Goal: Task Accomplishment & Management: Complete application form

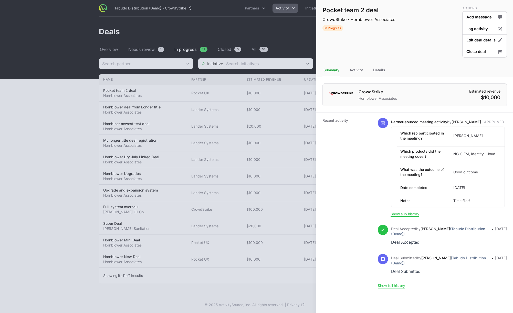
drag, startPoint x: 0, startPoint y: 0, endPoint x: 287, endPoint y: 15, distance: 287.2
click at [287, 15] on div at bounding box center [256, 156] width 513 height 313
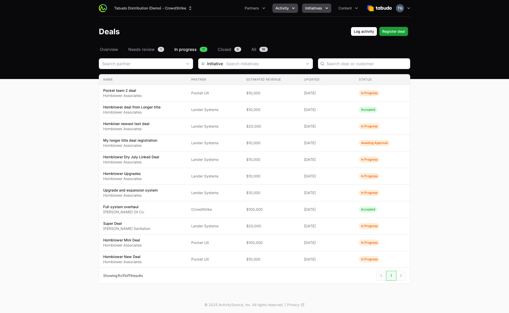
click at [317, 8] on span "Initiatives" at bounding box center [313, 8] width 17 height 5
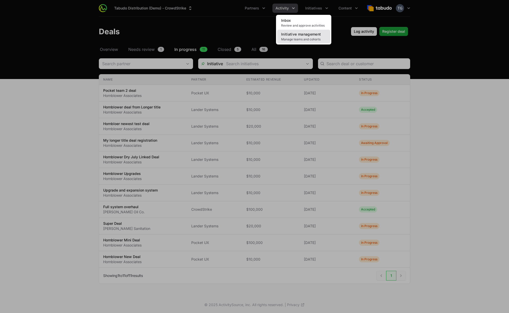
click at [309, 36] on span "Initiative management" at bounding box center [301, 34] width 40 height 4
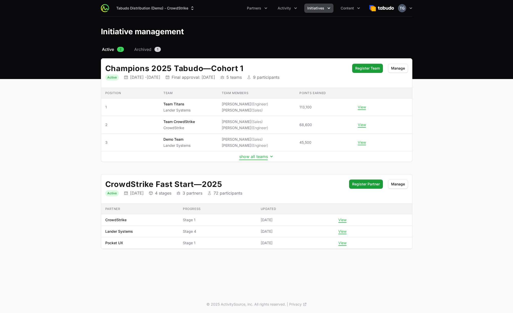
click at [257, 156] on button "show all teams" at bounding box center [256, 156] width 35 height 5
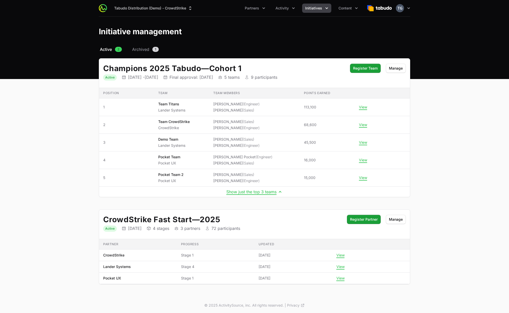
click at [275, 24] on header "Initiative management" at bounding box center [254, 32] width 509 height 30
click at [317, 10] on span "Initiatives" at bounding box center [313, 8] width 17 height 5
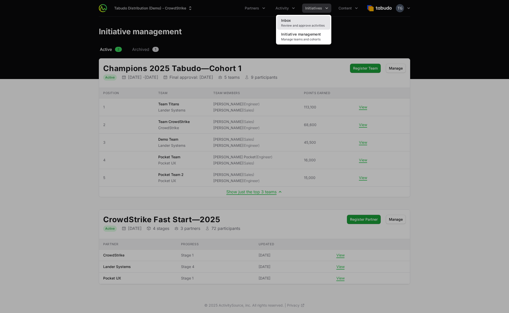
click at [298, 24] on span "Review and approve activities" at bounding box center [303, 26] width 45 height 4
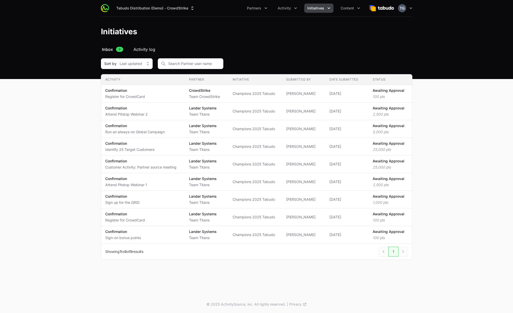
click at [142, 50] on span "Activity log" at bounding box center [144, 49] width 22 height 6
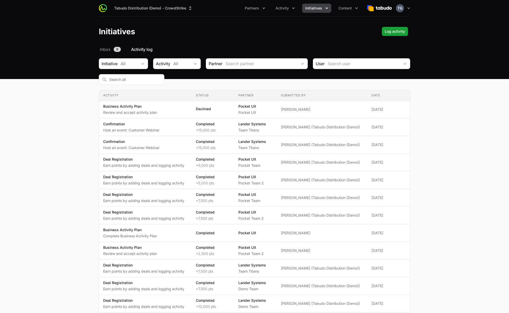
drag, startPoint x: 58, startPoint y: 107, endPoint x: 163, endPoint y: 47, distance: 121.4
click at [58, 107] on main "Select a tab Inbox Activity log Inbox 9 Activity log Initiative All Activity Al…" at bounding box center [254, 308] width 509 height 525
click at [292, 9] on icon "Activity menu" at bounding box center [293, 8] width 5 height 5
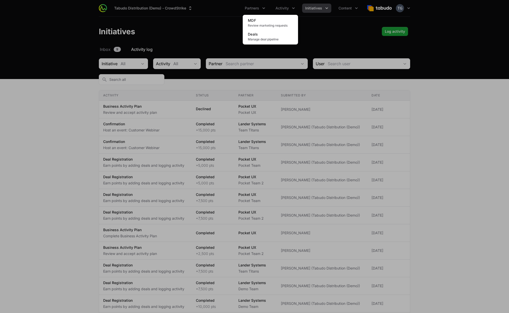
click at [236, 11] on div "Activity menu" at bounding box center [254, 156] width 509 height 313
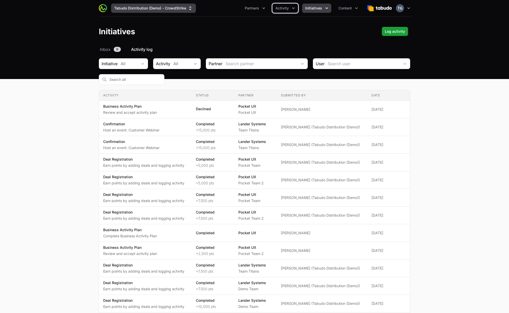
click at [179, 8] on button "Tabudo Distribution (Demo) - CrowdStrike" at bounding box center [153, 8] width 85 height 9
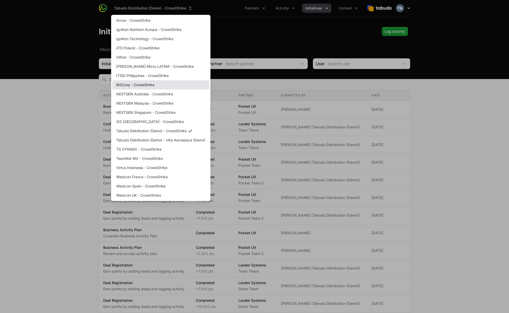
click at [143, 85] on link "M3Corp - CrowdStrike" at bounding box center [160, 84] width 97 height 9
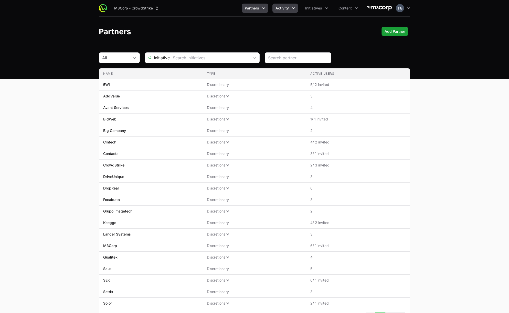
click at [285, 8] on span "Activity" at bounding box center [282, 8] width 13 height 5
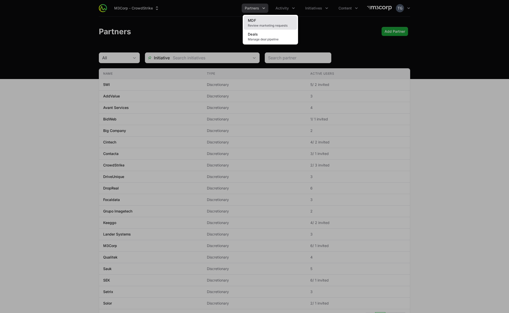
click at [273, 23] on link "MDF Review marketing requests" at bounding box center [270, 23] width 53 height 14
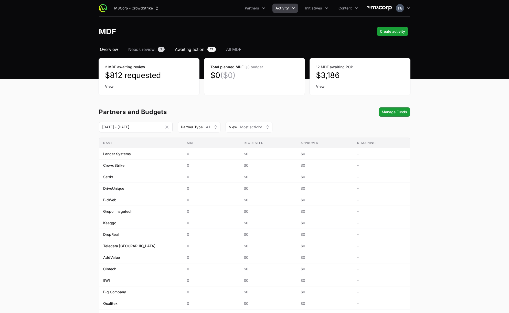
click at [191, 49] on span "Awaiting action" at bounding box center [189, 49] width 29 height 6
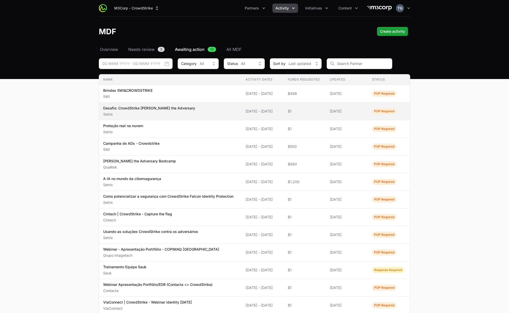
click at [215, 113] on span "Desafio: CrowdStrike [PERSON_NAME] the Adversary Setrix" at bounding box center [170, 111] width 134 height 11
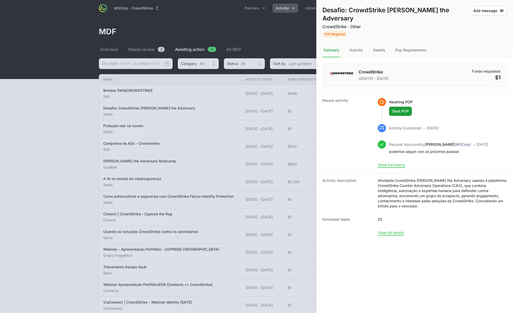
click at [272, 22] on div at bounding box center [256, 156] width 513 height 313
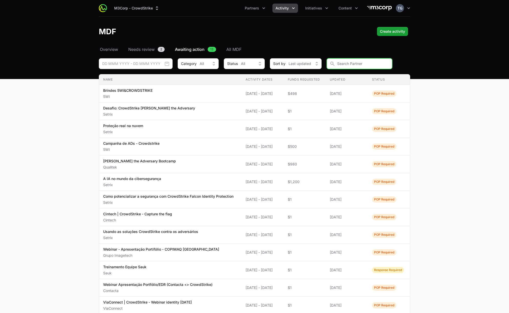
click at [344, 63] on input "MDF Filters" at bounding box center [360, 63] width 66 height 11
click at [319, 10] on span "Initiatives" at bounding box center [313, 8] width 17 height 5
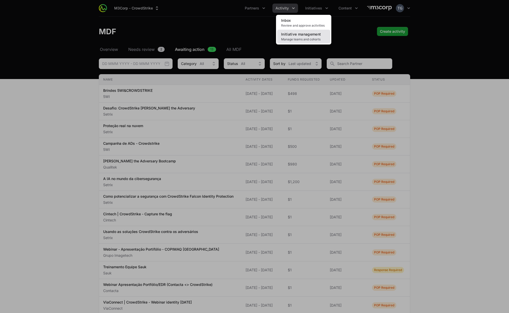
click at [309, 36] on span "Initiative management" at bounding box center [301, 34] width 40 height 4
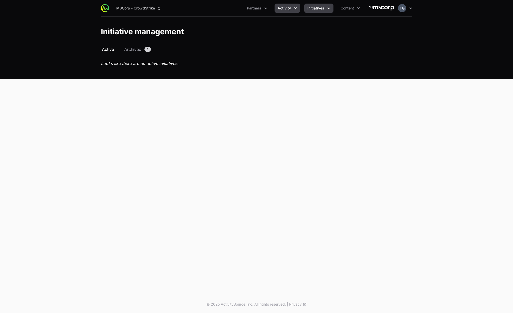
click at [289, 9] on span "Activity" at bounding box center [284, 8] width 13 height 5
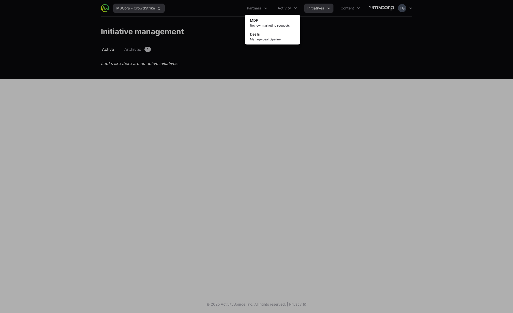
click at [161, 14] on div "Activity menu" at bounding box center [256, 156] width 513 height 313
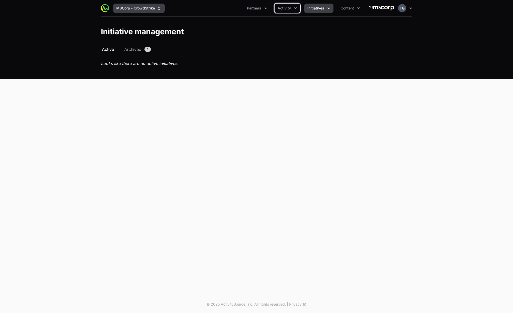
click at [155, 6] on button "M3Corp - CrowdStrike" at bounding box center [138, 8] width 51 height 9
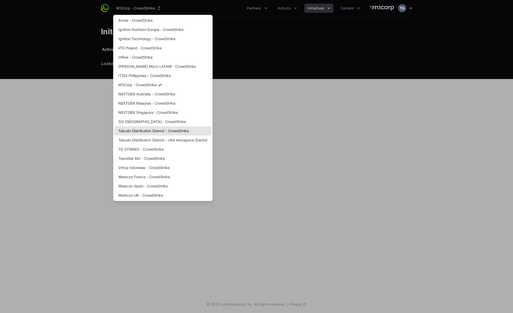
click at [179, 134] on link "Tabudo Distribution (Demo) - CrowdStrike" at bounding box center [162, 131] width 97 height 9
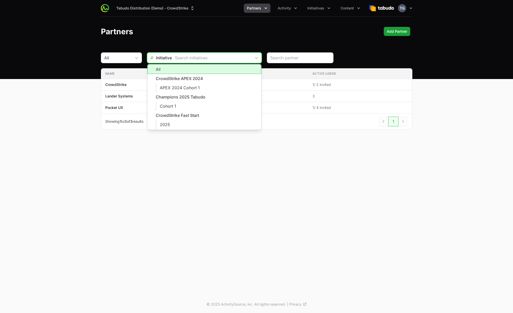
click at [210, 56] on input "text" at bounding box center [211, 58] width 79 height 10
click at [223, 45] on header "Partners Add Partner" at bounding box center [256, 32] width 513 height 30
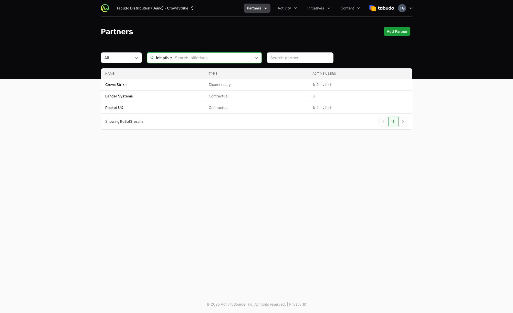
click at [193, 58] on input "text" at bounding box center [211, 58] width 79 height 10
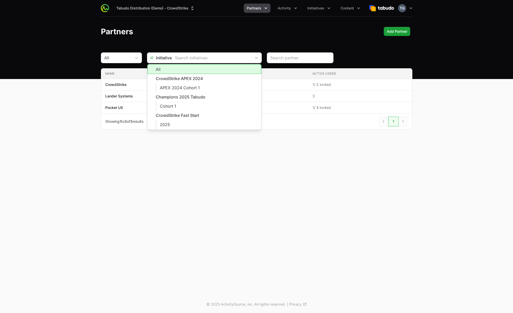
click at [229, 44] on header "Partners Add Partner" at bounding box center [256, 32] width 513 height 30
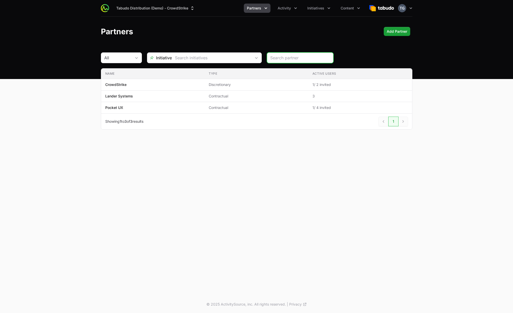
click at [276, 57] on input "search" at bounding box center [300, 58] width 60 height 6
click at [216, 58] on input "text" at bounding box center [211, 58] width 79 height 10
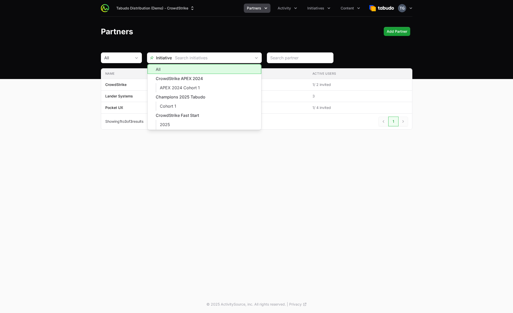
click at [264, 30] on div "Partners Add Partner" at bounding box center [256, 31] width 311 height 9
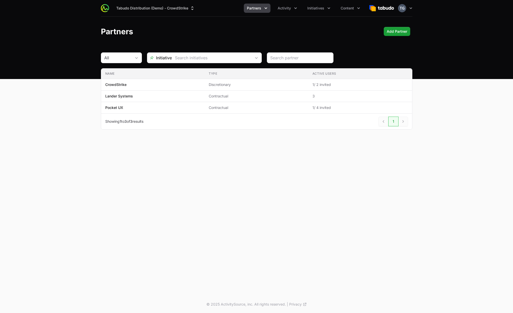
click at [269, 6] on button "Partners" at bounding box center [257, 8] width 27 height 9
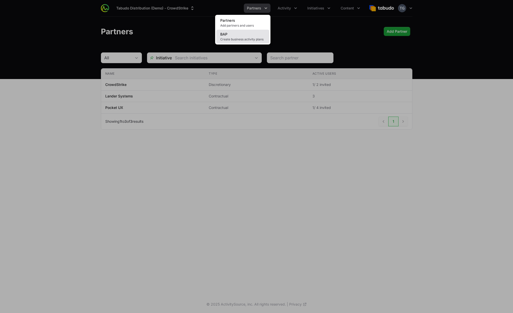
click at [257, 35] on link "BAP Create business activity plans" at bounding box center [242, 37] width 53 height 14
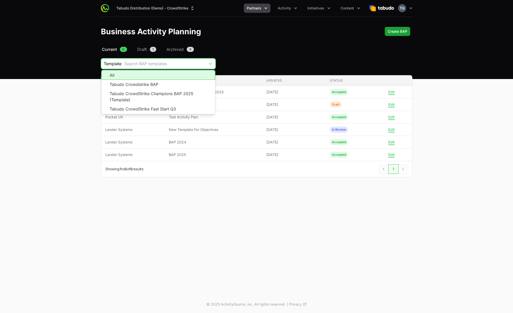
click at [181, 60] on button "Search BAP templates" at bounding box center [168, 64] width 94 height 10
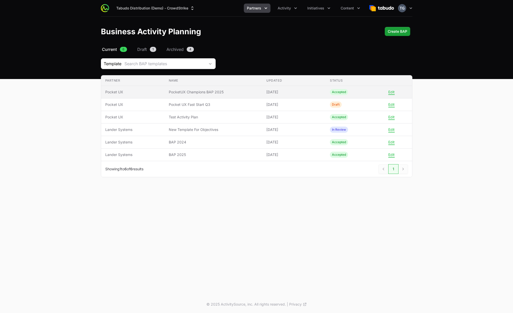
click at [235, 91] on span "PocketUX Champions BAP 2025" at bounding box center [213, 92] width 89 height 5
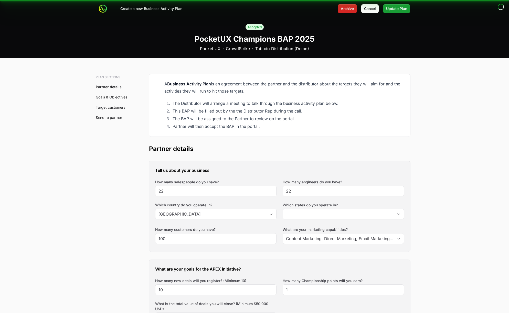
type input "[GEOGRAPHIC_DATA], [GEOGRAPHIC_DATA], [GEOGRAPHIC_DATA], [GEOGRAPHIC_DATA]"
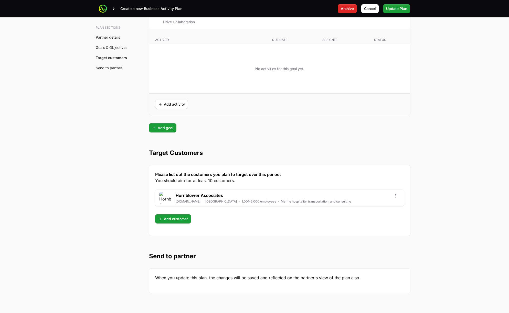
scroll to position [1220, 0]
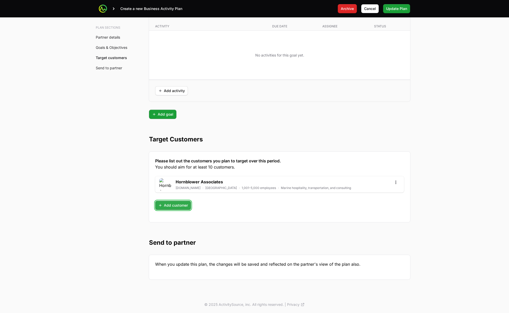
click at [175, 205] on span "Add customer" at bounding box center [173, 206] width 30 height 6
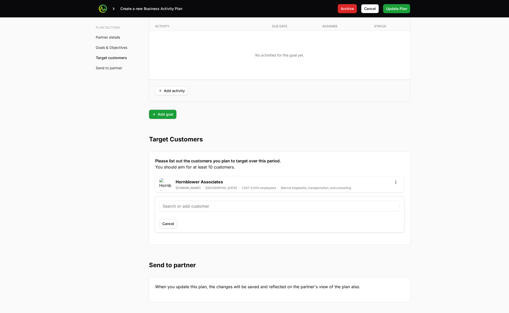
type input "t"
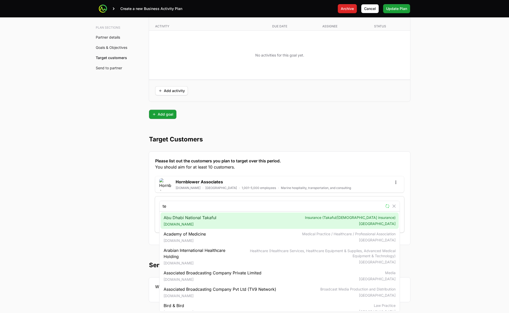
type input "t"
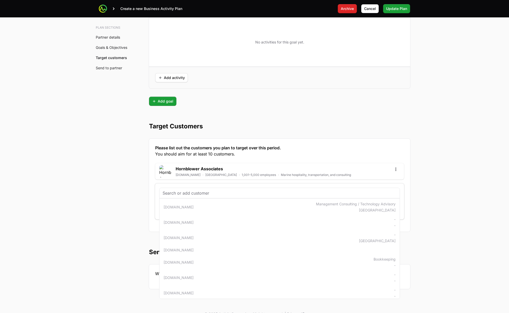
scroll to position [1242, 0]
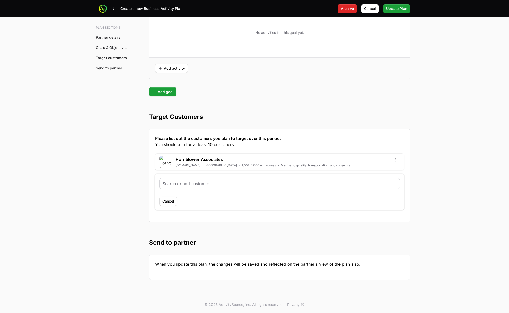
click at [164, 182] on input "text" at bounding box center [280, 184] width 234 height 6
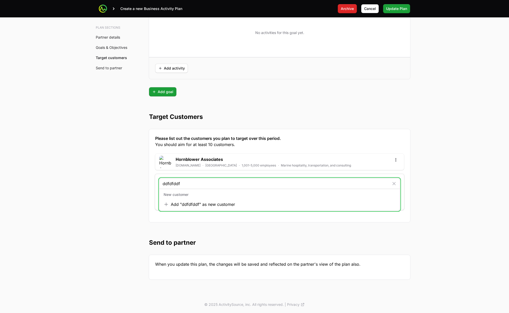
drag, startPoint x: 395, startPoint y: 183, endPoint x: 391, endPoint y: 183, distance: 4.4
click at [395, 183] on icon "button" at bounding box center [394, 183] width 5 height 5
type input "ddfdfddf"
click at [395, 183] on icon "button" at bounding box center [394, 183] width 3 height 3
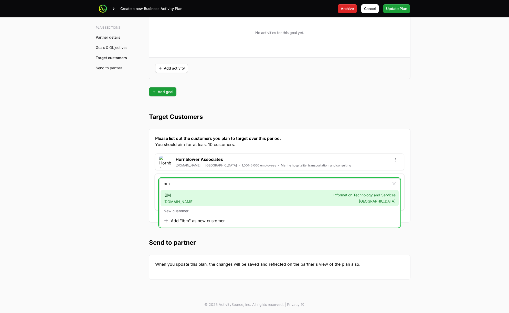
type input "ibm"
click at [226, 195] on div "IBM [DOMAIN_NAME] Information Technology and Services [GEOGRAPHIC_DATA]" at bounding box center [280, 198] width 238 height 16
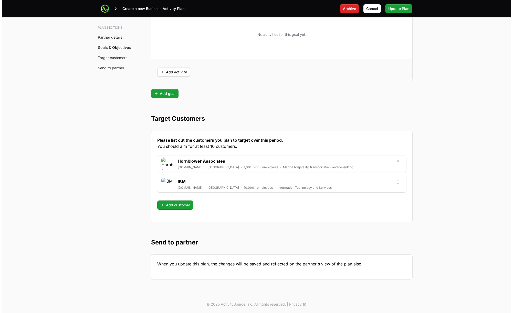
scroll to position [1240, 0]
click at [397, 182] on button "Open options" at bounding box center [396, 183] width 8 height 8
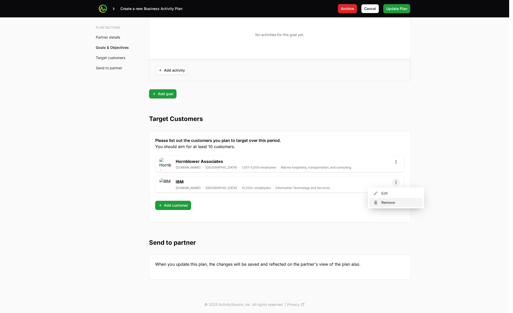
click at [389, 201] on div "Remove" at bounding box center [396, 202] width 54 height 9
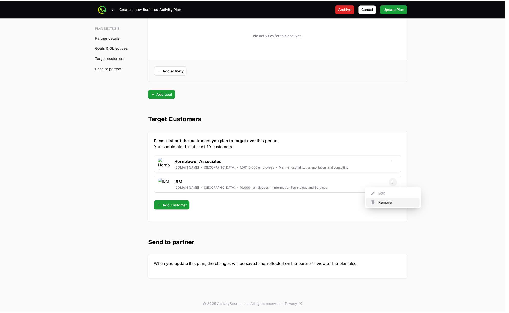
scroll to position [1220, 0]
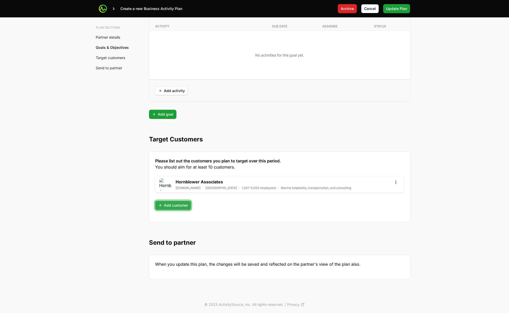
click at [164, 204] on span "Add customer" at bounding box center [173, 206] width 30 height 6
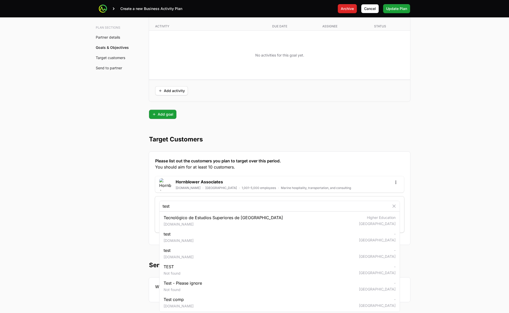
type input "test"
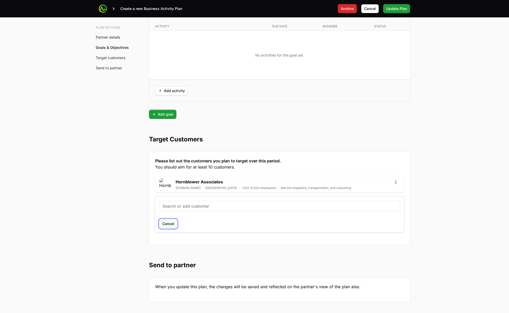
click at [166, 226] on span "Cancel" at bounding box center [168, 224] width 12 height 6
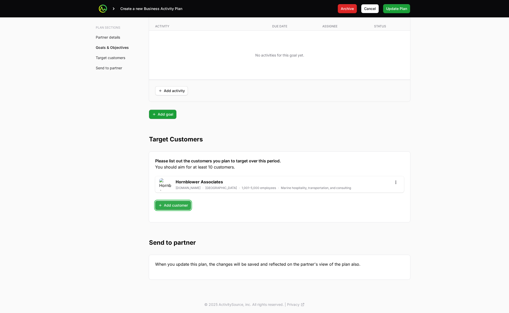
click at [182, 206] on span "Add customer" at bounding box center [173, 206] width 30 height 6
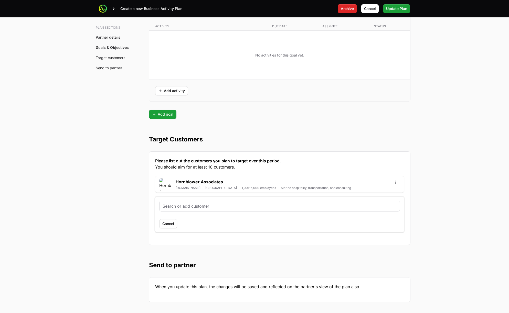
click at [182, 206] on input "text" at bounding box center [280, 206] width 234 height 6
click at [163, 226] on span "Cancel" at bounding box center [168, 224] width 12 height 6
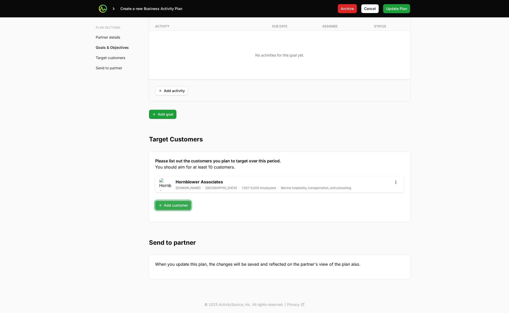
click at [177, 209] on button "Add customer" at bounding box center [173, 205] width 36 height 9
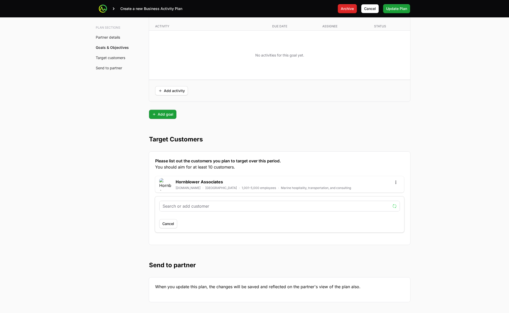
click at [188, 206] on input "text" at bounding box center [277, 206] width 228 height 6
type input "t"
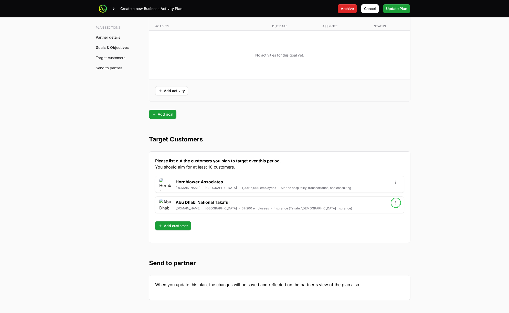
click at [395, 202] on icon "Open options" at bounding box center [395, 203] width 5 height 5
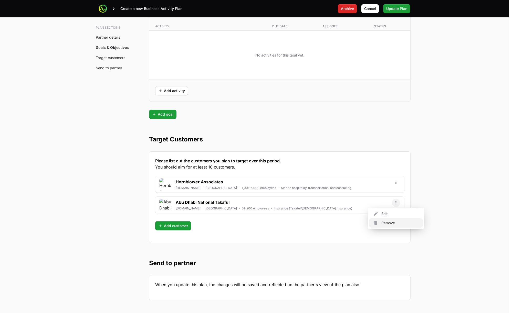
click at [391, 223] on div "Remove" at bounding box center [396, 223] width 54 height 9
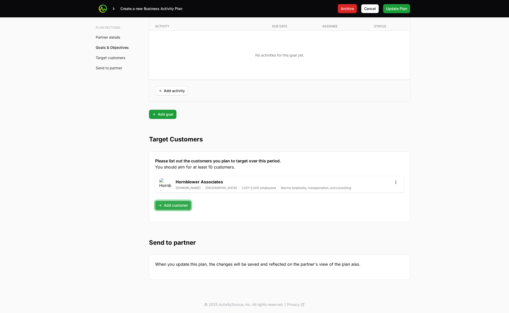
click at [169, 206] on span "Add customer" at bounding box center [173, 206] width 30 height 6
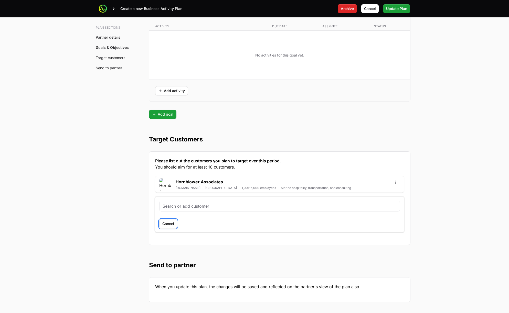
click at [171, 223] on span "Cancel" at bounding box center [168, 224] width 12 height 6
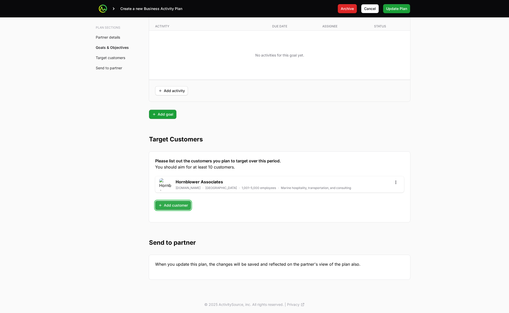
click at [170, 206] on span "Add customer" at bounding box center [173, 206] width 30 height 6
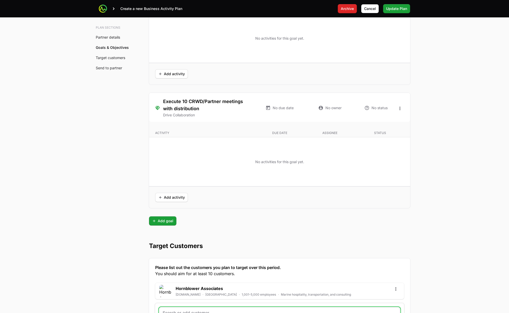
scroll to position [1112, 0]
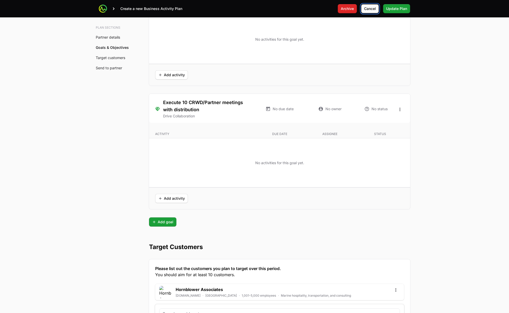
click at [367, 9] on span "Cancel" at bounding box center [370, 9] width 12 height 6
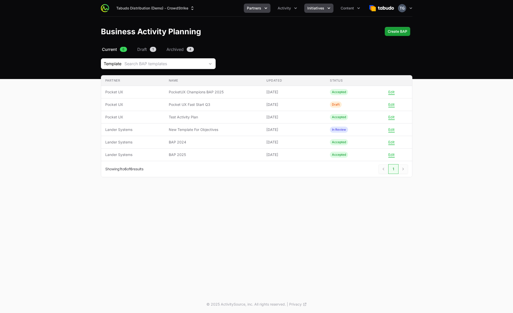
click at [316, 8] on span "Initiatives" at bounding box center [315, 8] width 17 height 5
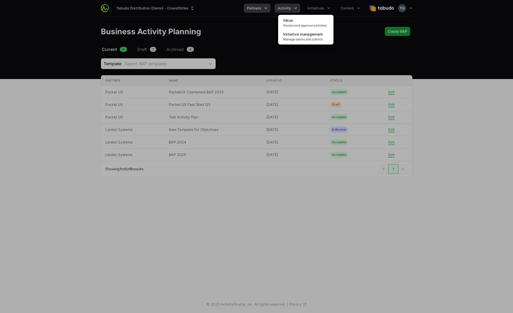
click at [297, 7] on div "Initiatives menu" at bounding box center [256, 156] width 513 height 313
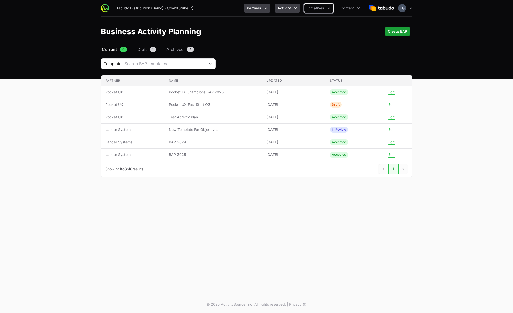
click at [293, 8] on icon "Activity menu" at bounding box center [295, 8] width 5 height 5
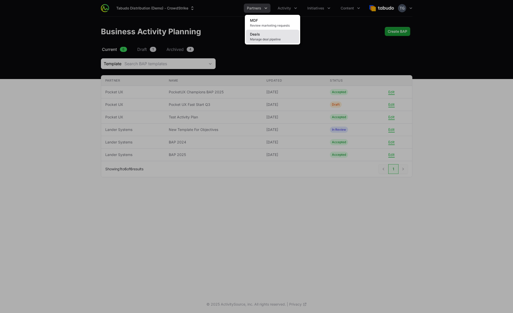
click at [280, 38] on span "Manage deal pipeline" at bounding box center [272, 39] width 45 height 4
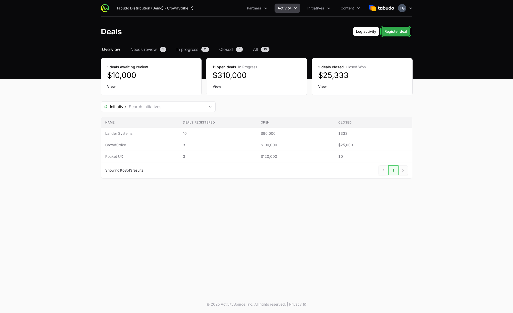
click at [390, 33] on span "Register deal" at bounding box center [395, 31] width 23 height 6
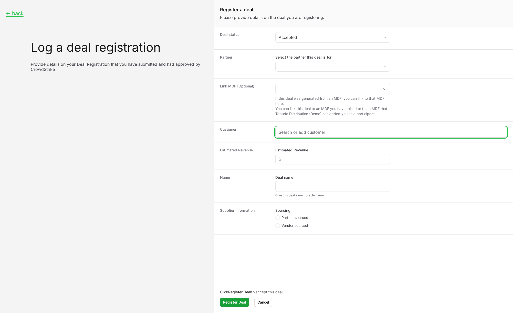
click at [291, 131] on input "Create activity form" at bounding box center [391, 132] width 225 height 6
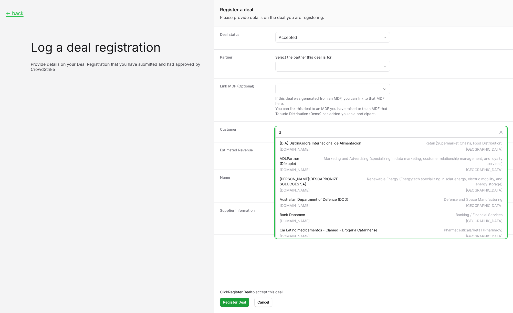
type input "d"
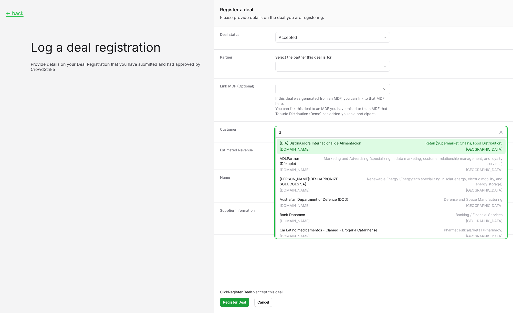
click at [344, 142] on span "(DIA) Distribuidora Internacional de Alimentación [DOMAIN_NAME]" at bounding box center [320, 146] width 81 height 11
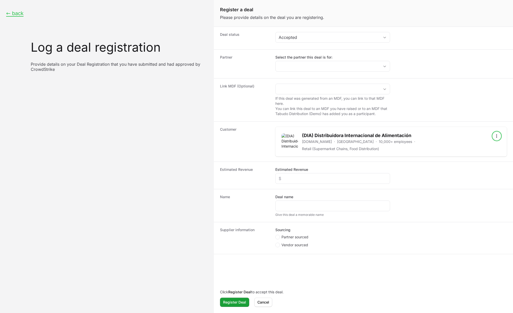
click at [495, 137] on icon "Open options" at bounding box center [496, 136] width 5 height 5
click at [485, 145] on div "Edit" at bounding box center [485, 147] width 54 height 9
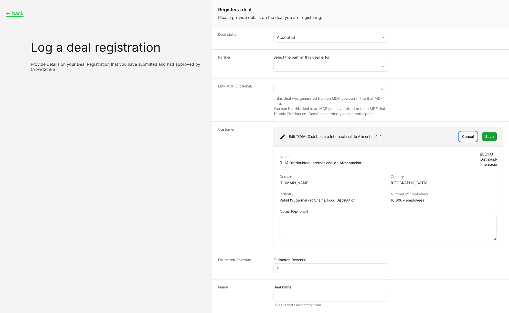
click at [464, 138] on span "Cancel" at bounding box center [468, 137] width 12 height 6
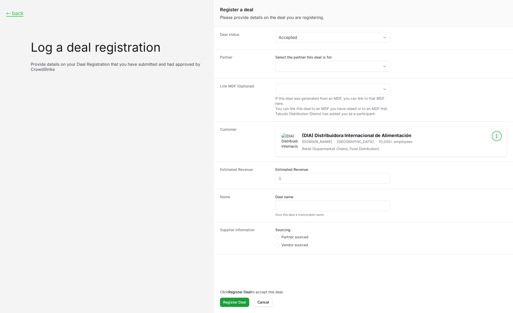
click at [496, 138] on icon "Open options" at bounding box center [496, 136] width 5 height 5
click at [486, 158] on div "Remove" at bounding box center [485, 156] width 54 height 9
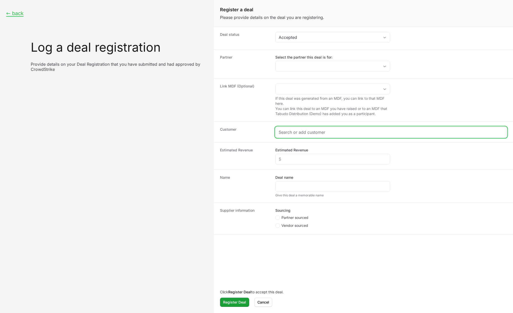
click at [346, 135] on input "Create activity form" at bounding box center [391, 132] width 225 height 6
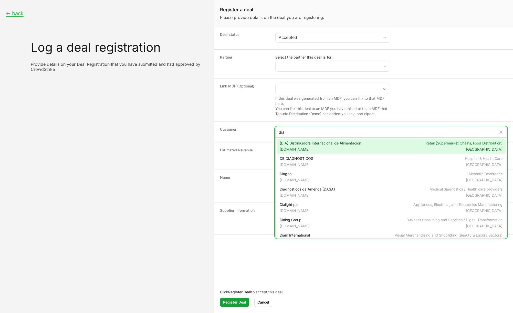
type input "dia"
click at [380, 146] on div "(DIA) Distribuidora Internacional de Alimentación [DOMAIN_NAME] Retail (Superma…" at bounding box center [391, 146] width 229 height 15
